Goal: Task Accomplishment & Management: Manage account settings

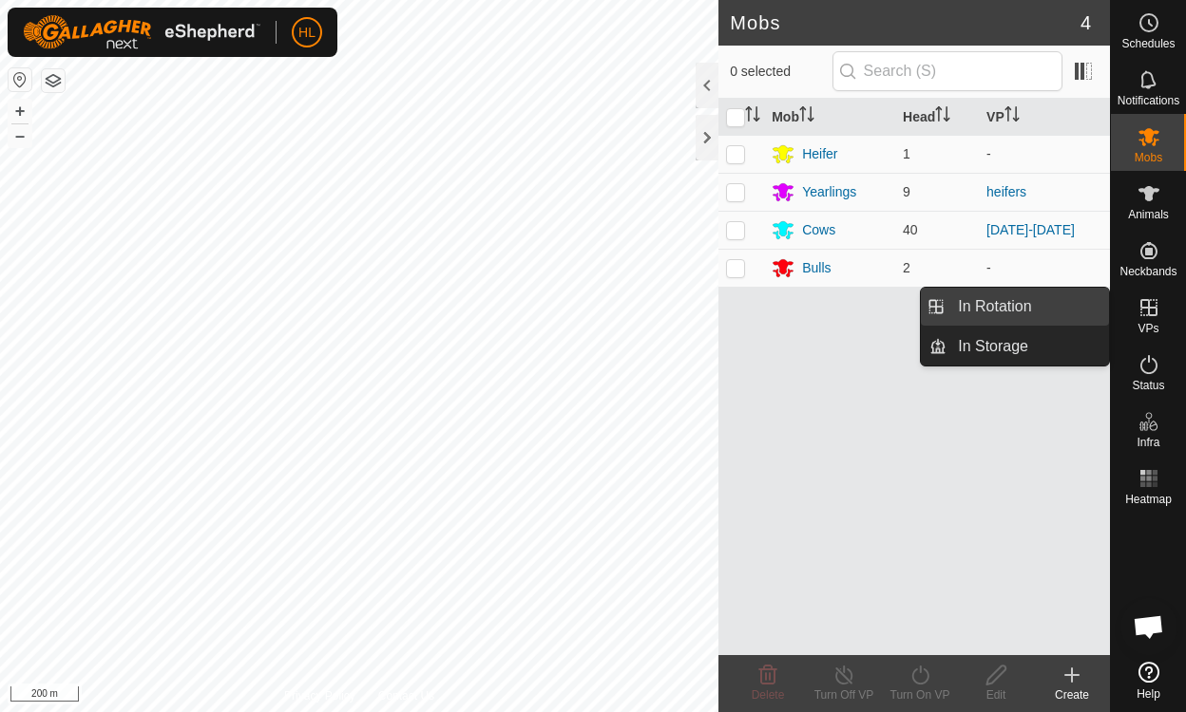
click at [985, 303] on link "In Rotation" at bounding box center [1027, 307] width 162 height 38
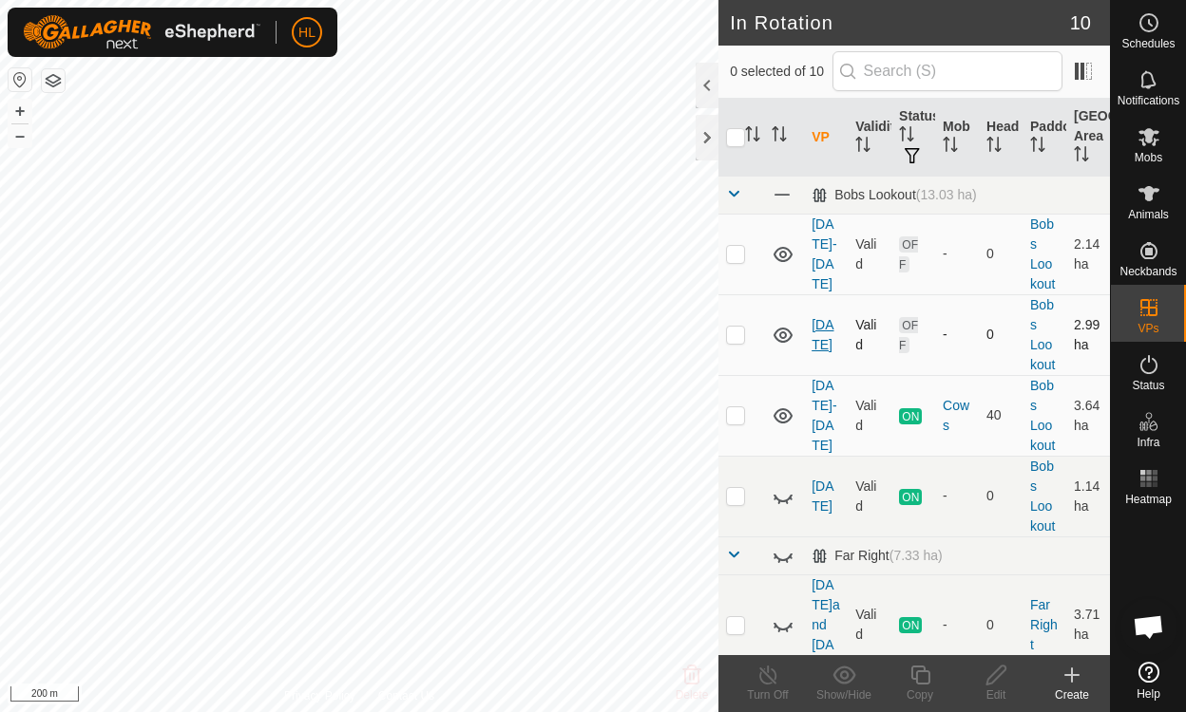
click at [821, 332] on link "[DATE]" at bounding box center [822, 334] width 22 height 35
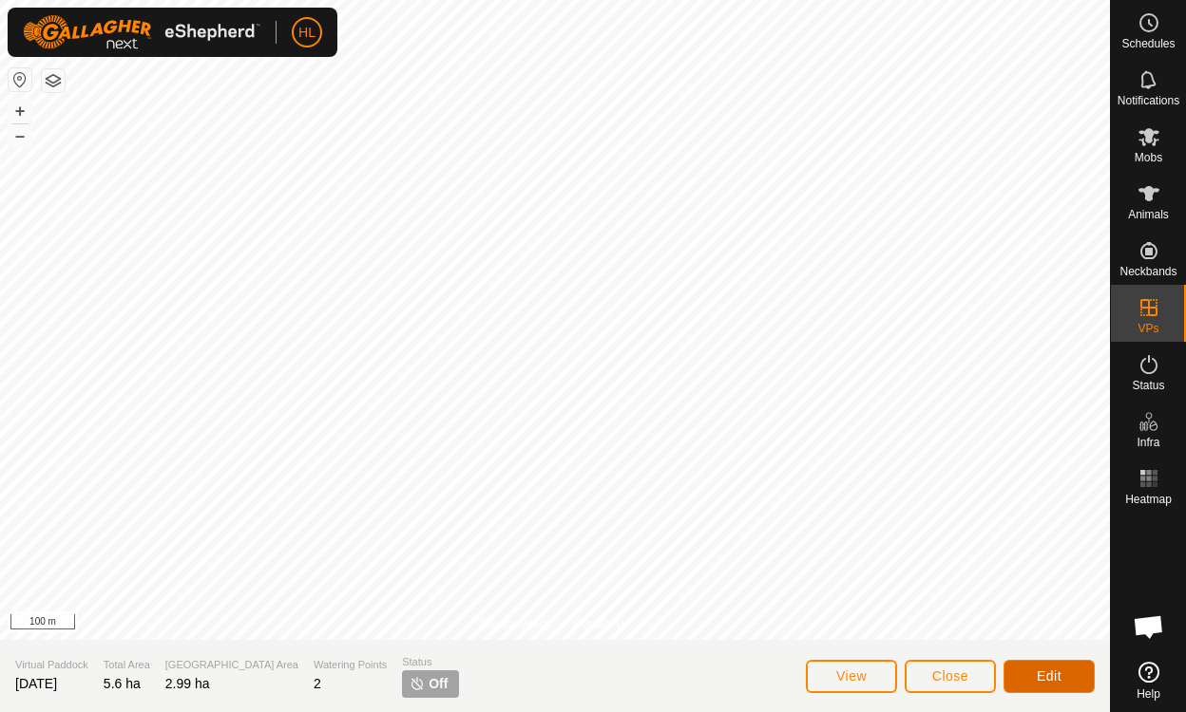
click at [985, 680] on span "Edit" at bounding box center [1048, 676] width 25 height 15
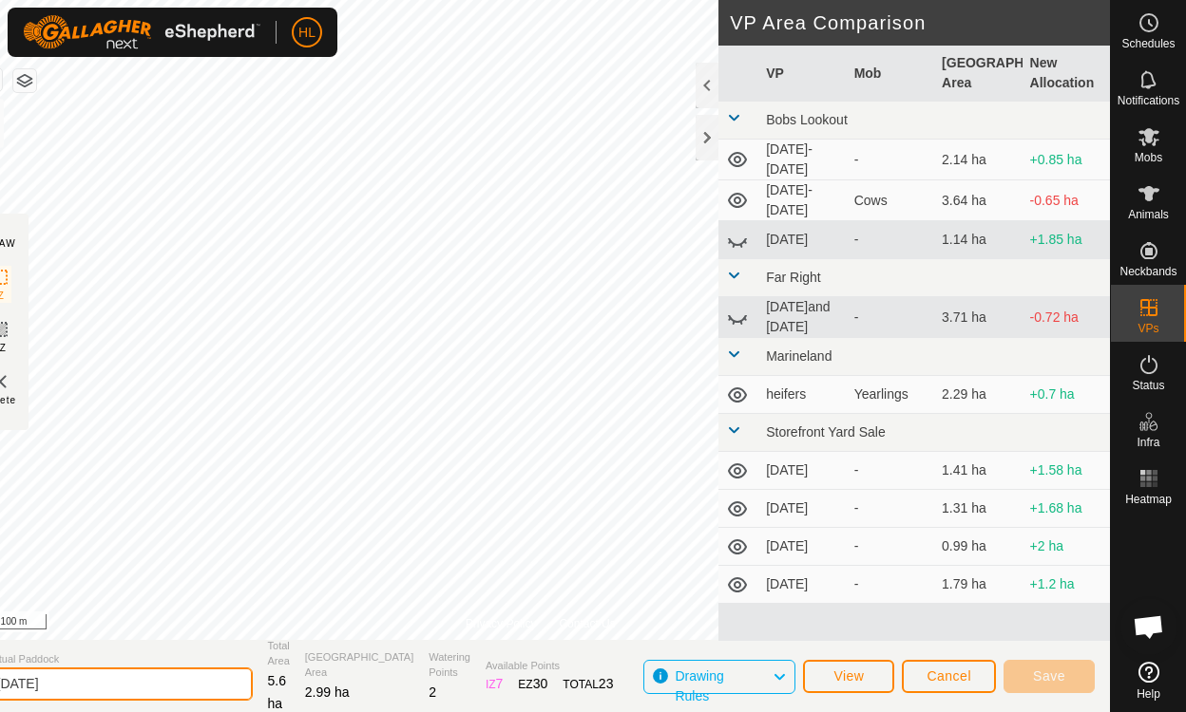
click at [89, 687] on input "[DATE]" at bounding box center [120, 684] width 266 height 33
type input "a"
type input "[DATE]-[DATE]"
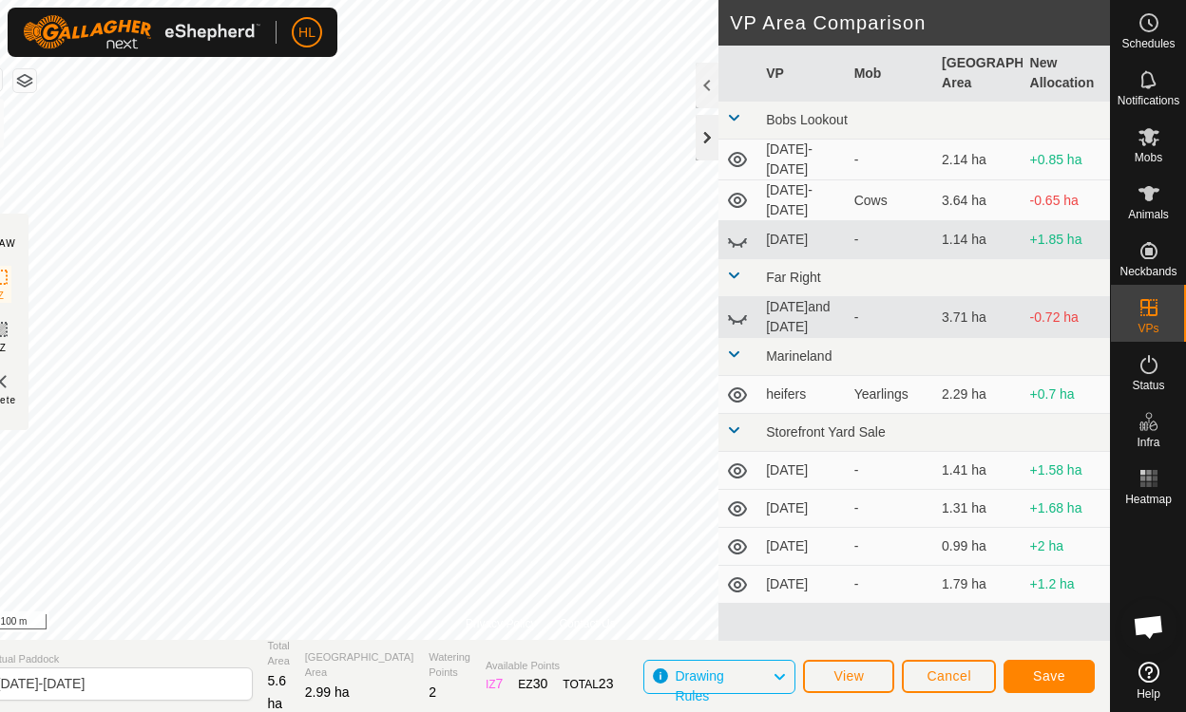
click at [701, 142] on div at bounding box center [706, 138] width 23 height 46
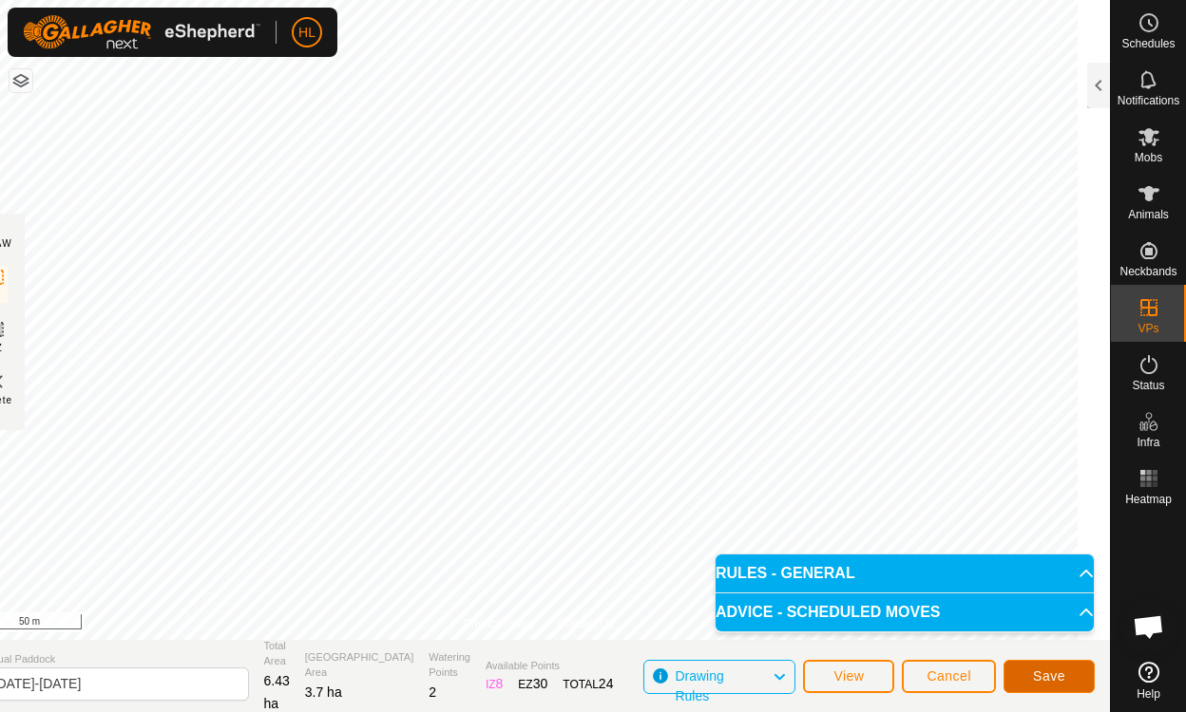
click at [985, 680] on span "Save" at bounding box center [1049, 676] width 32 height 15
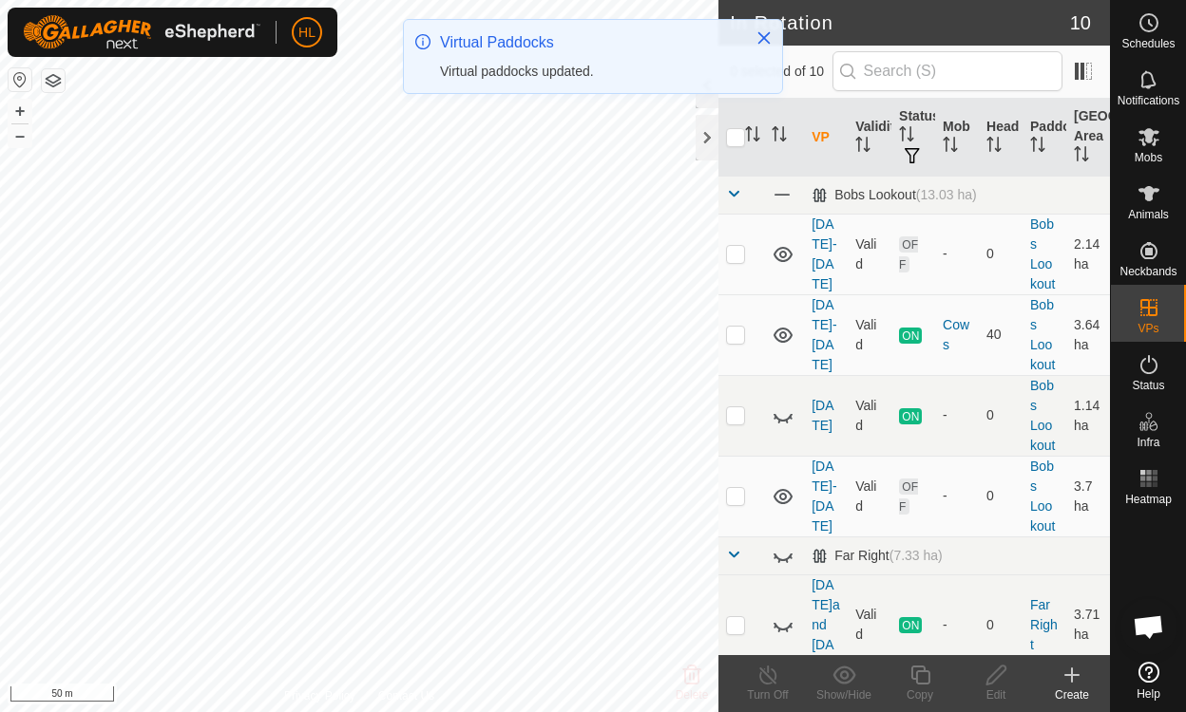
click at [985, 147] on icon at bounding box center [1148, 136] width 23 height 23
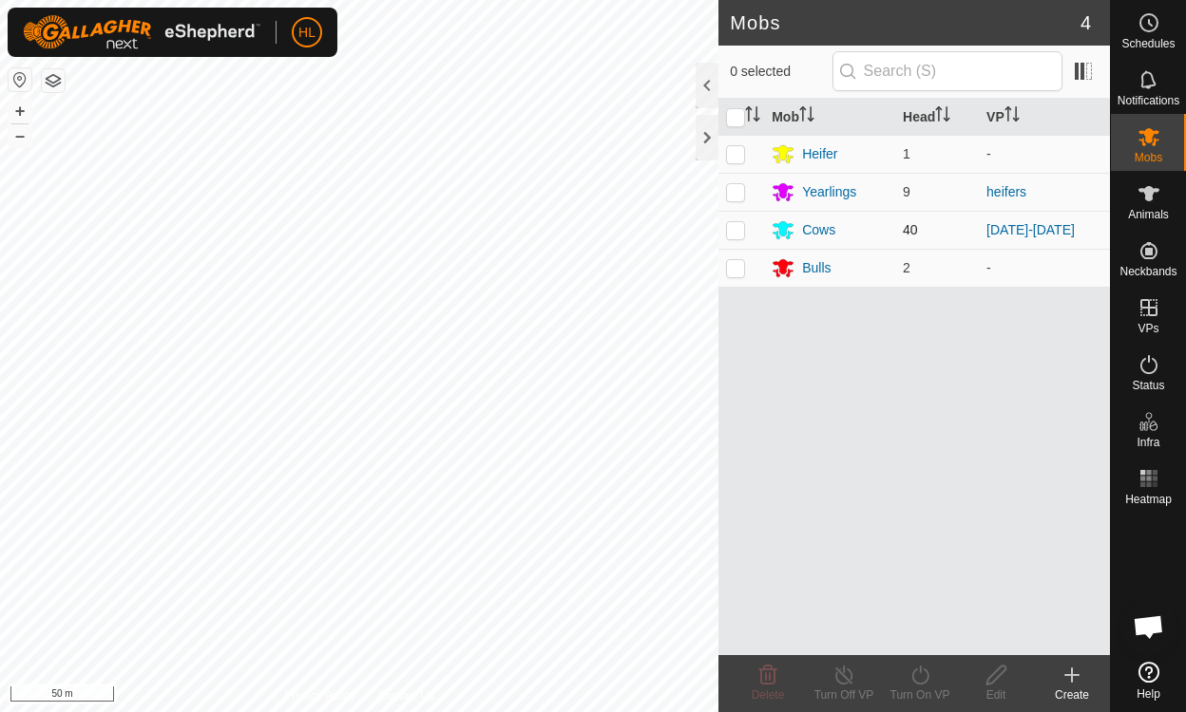
click at [736, 240] on td at bounding box center [741, 230] width 46 height 38
checkbox input "true"
click at [917, 687] on div "Turn On VP" at bounding box center [920, 695] width 76 height 17
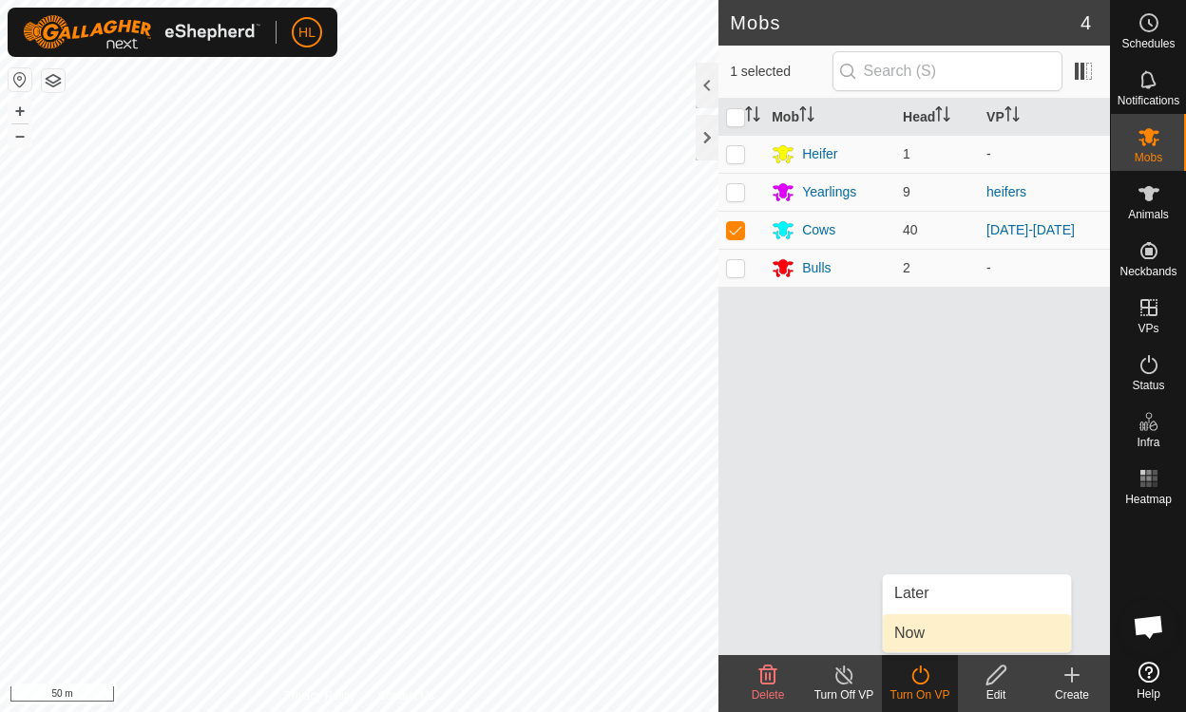
click at [921, 642] on span "Now" at bounding box center [909, 633] width 30 height 23
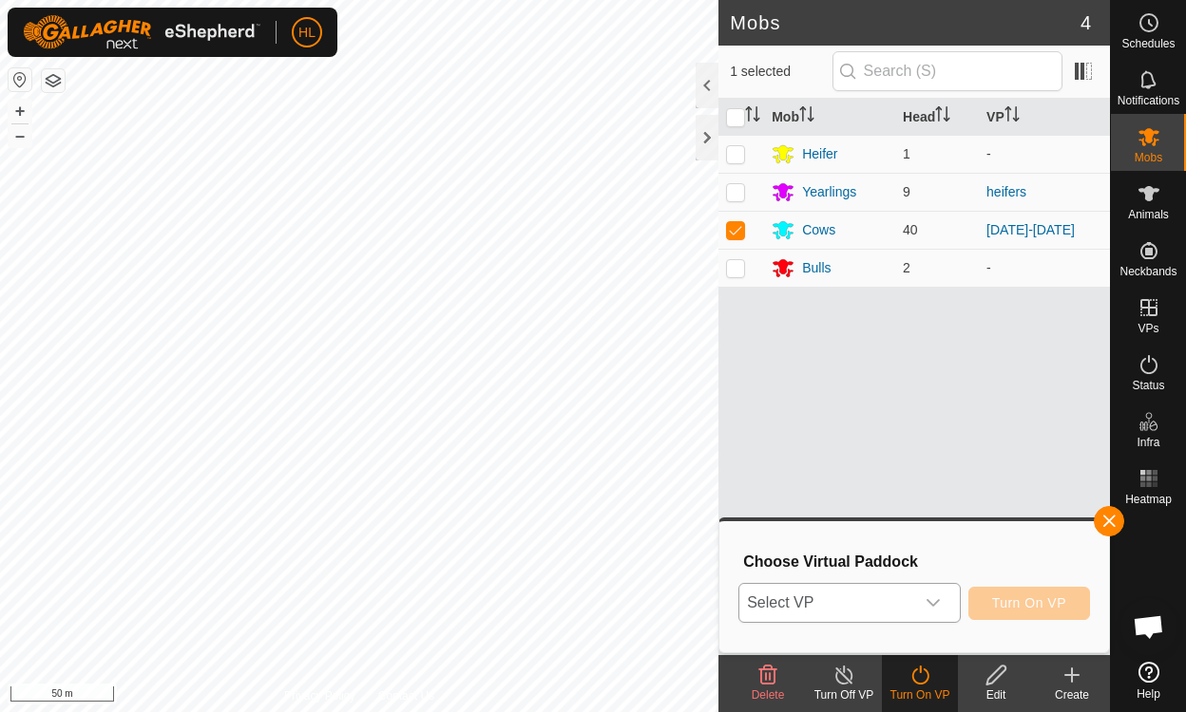
click at [902, 613] on span "Select VP" at bounding box center [826, 603] width 174 height 38
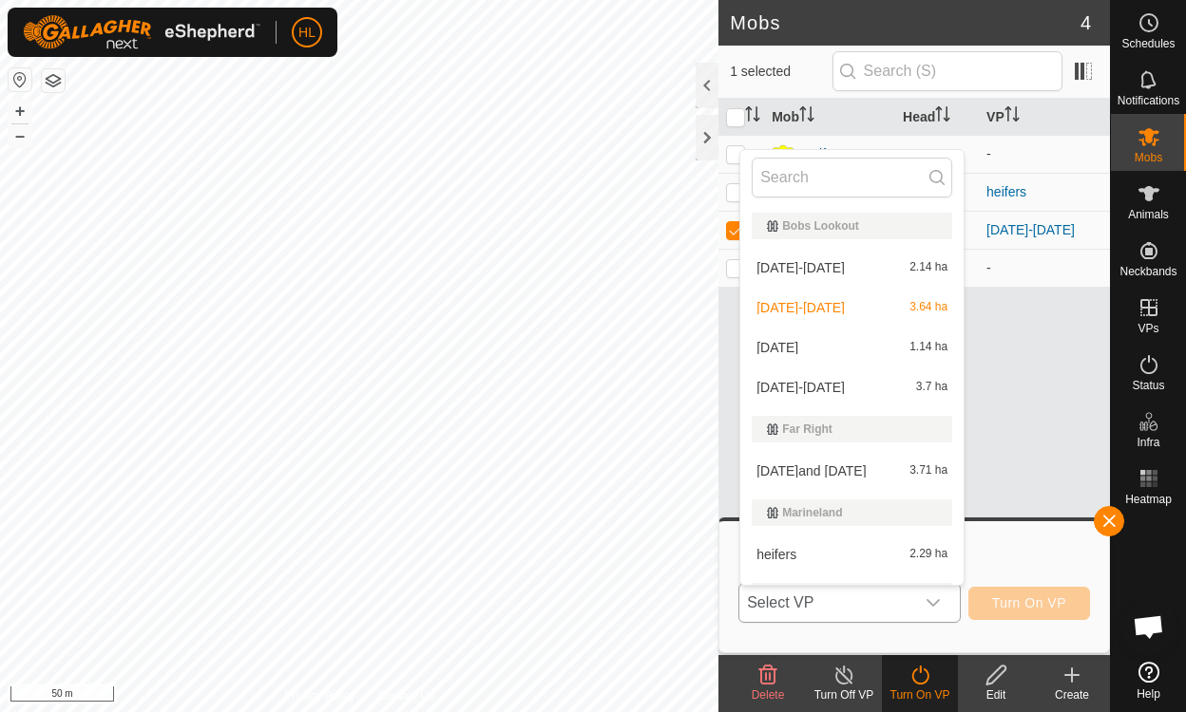
click at [867, 394] on div "[DATE]-[DATE] 3.7 ha" at bounding box center [851, 387] width 200 height 23
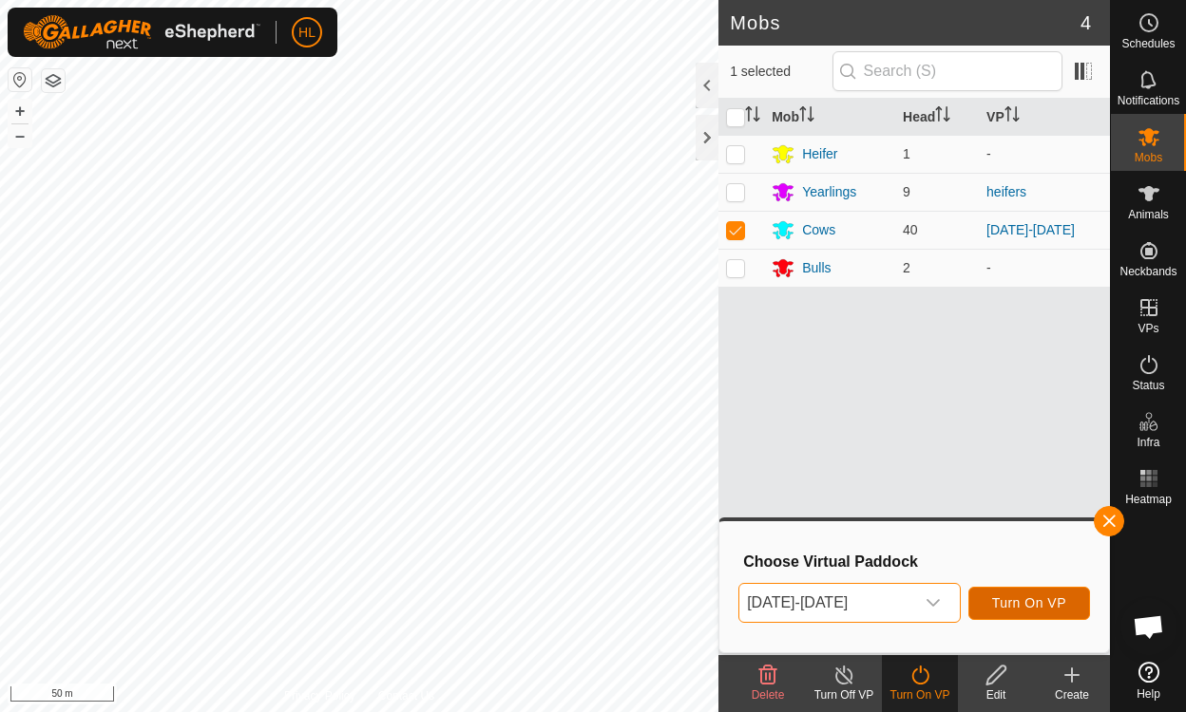
click at [985, 611] on span "Turn On VP" at bounding box center [1029, 603] width 74 height 15
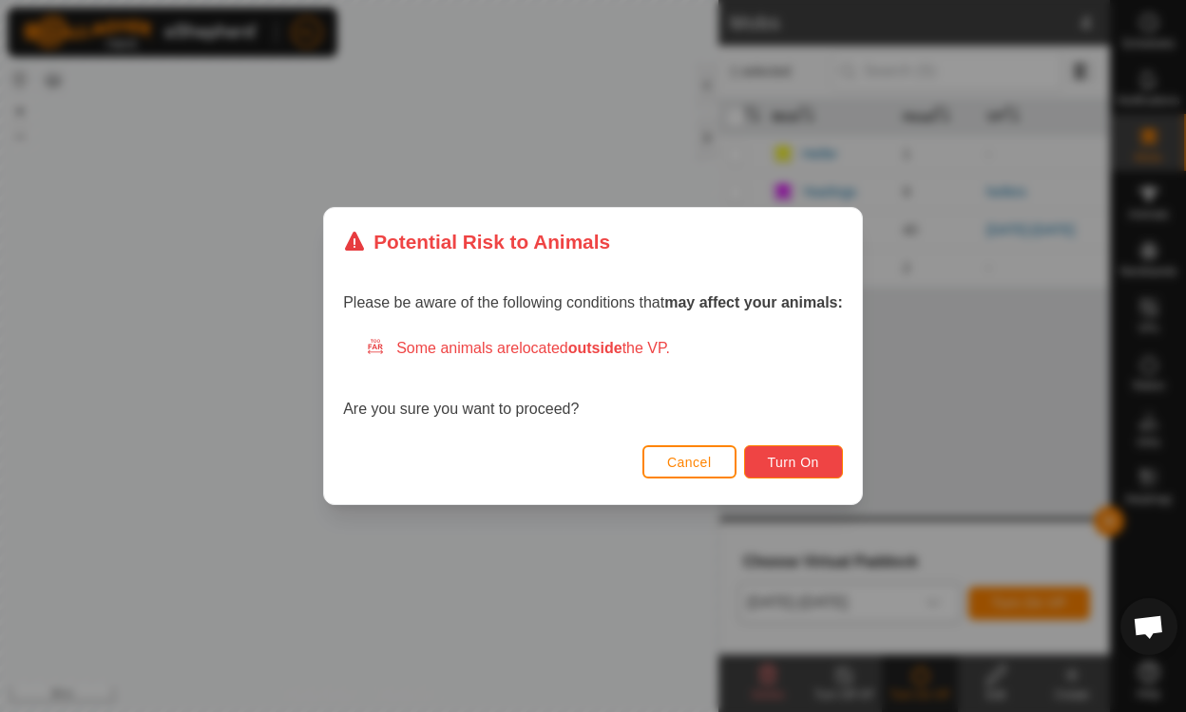
click at [796, 461] on span "Turn On" at bounding box center [793, 462] width 51 height 15
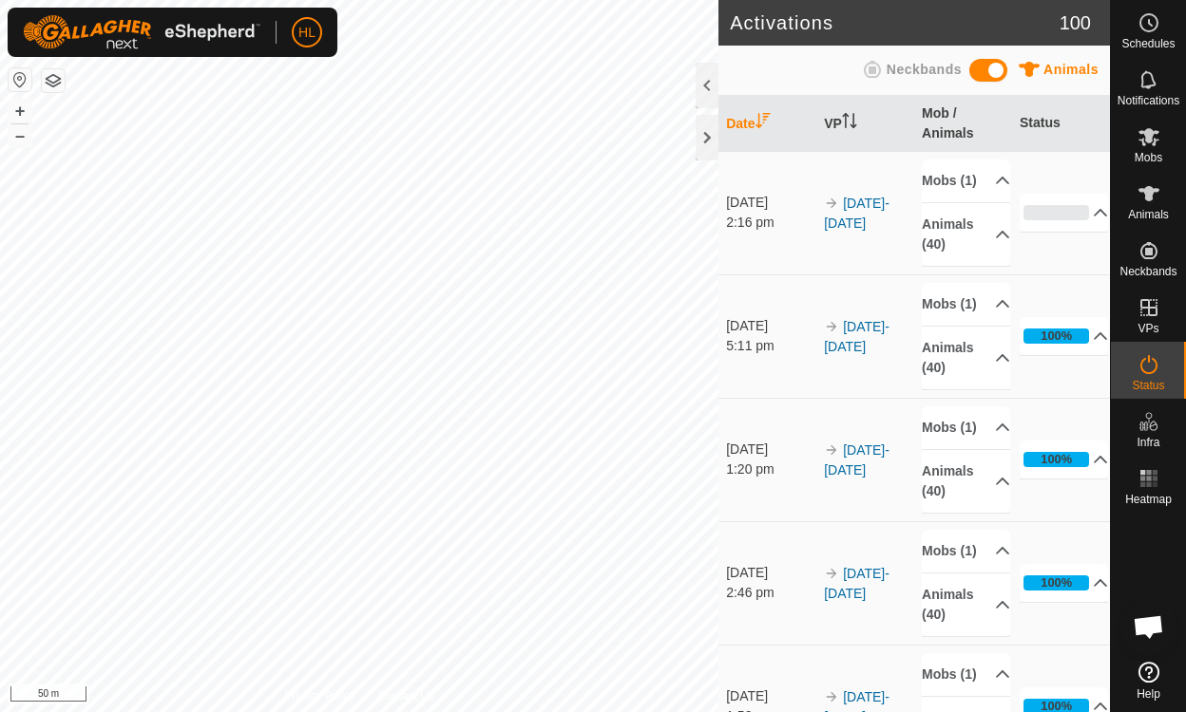
click at [985, 210] on span "Animals" at bounding box center [1148, 214] width 41 height 11
